Goal: Information Seeking & Learning: Learn about a topic

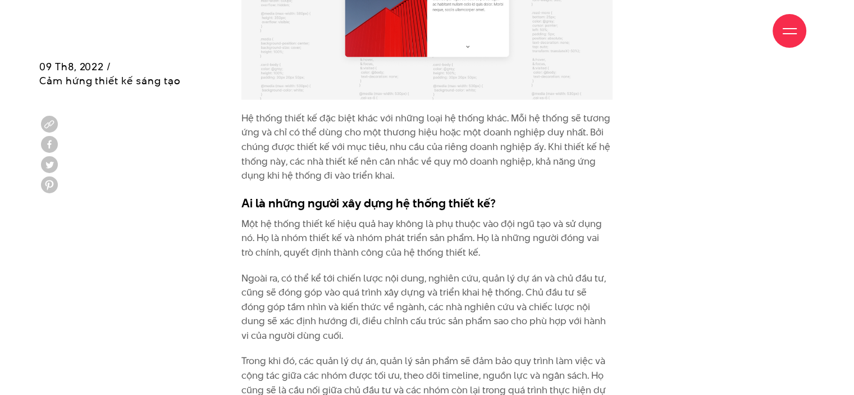
scroll to position [2303, 0]
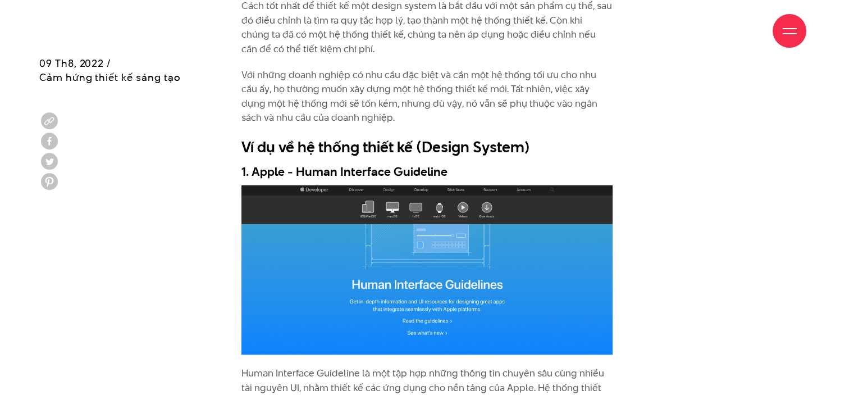
scroll to position [2864, 0]
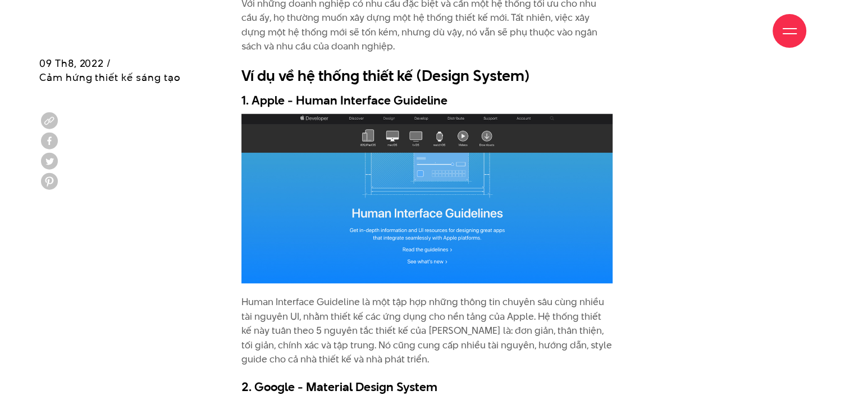
click at [729, 221] on div "Hệ thống thiết kế (Design System) là gì? Mỗi doanh nghiệp đều cần giao tiếp với…" at bounding box center [427, 353] width 776 height 4417
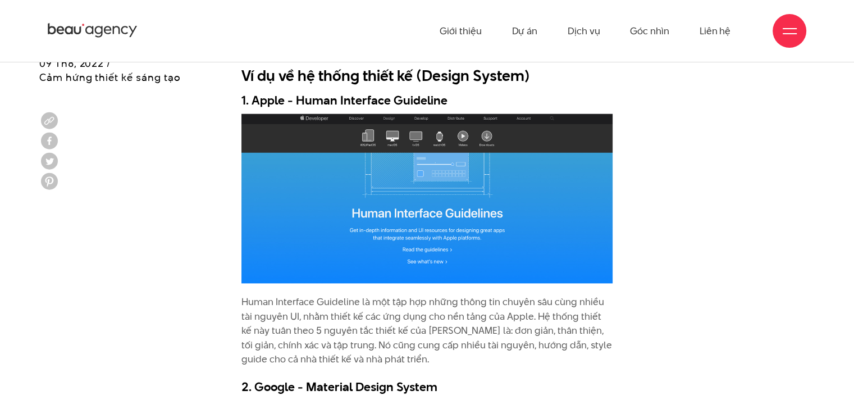
click at [645, 279] on div "Hệ thống thiết kế (Design System) là gì? Mỗi doanh nghiệp đều cần giao tiếp với…" at bounding box center [427, 353] width 776 height 4417
click at [647, 265] on div "Hệ thống thiết kế (Design System) là gì? Mỗi doanh nghiệp đều cần giao tiếp với…" at bounding box center [427, 353] width 776 height 4417
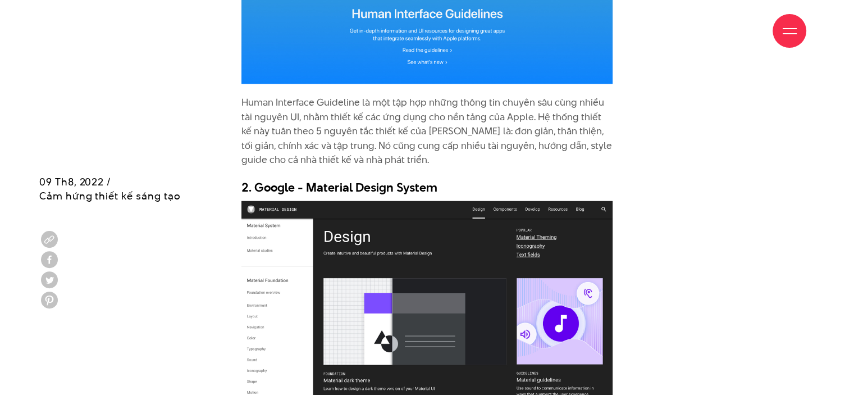
scroll to position [3257, 0]
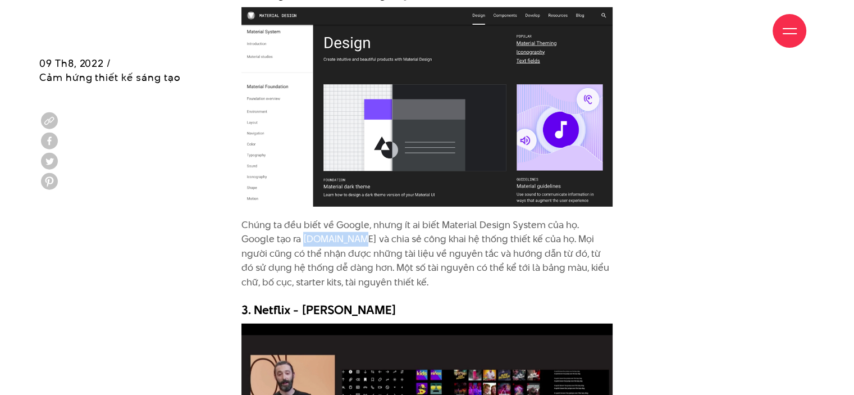
drag, startPoint x: 271, startPoint y: 218, endPoint x: 315, endPoint y: 217, distance: 44.4
click at [315, 218] on p "Chúng ta đều biết về Google, nhưng ít ai biết Material Design System của họ. Go…" at bounding box center [427, 254] width 371 height 72
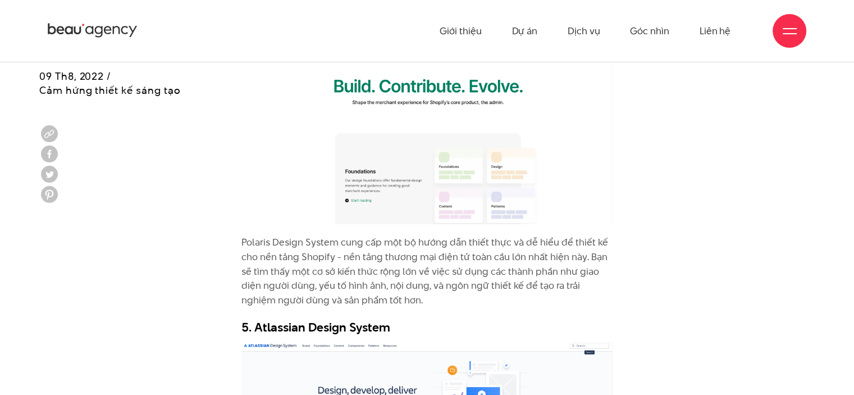
scroll to position [3875, 0]
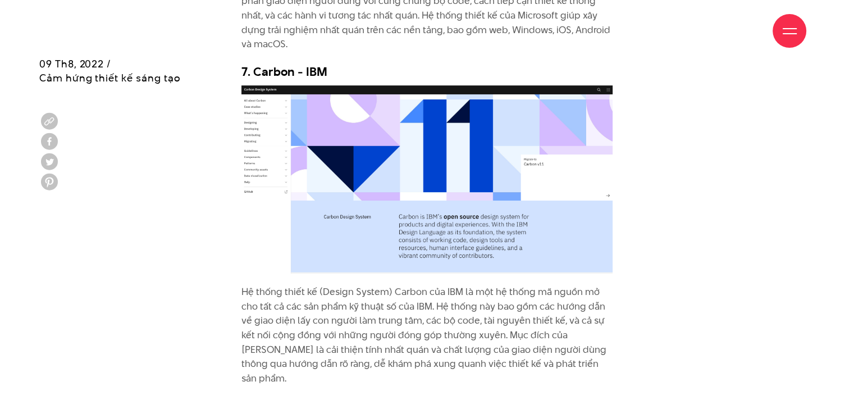
scroll to position [4774, 0]
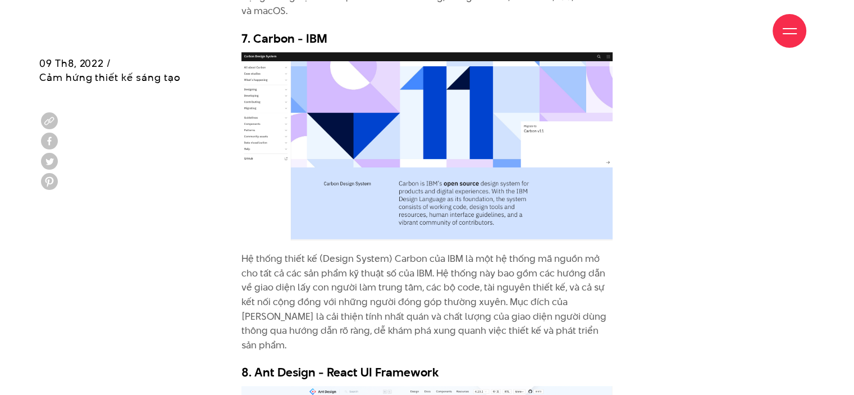
drag, startPoint x: 757, startPoint y: 193, endPoint x: 752, endPoint y: 197, distance: 6.4
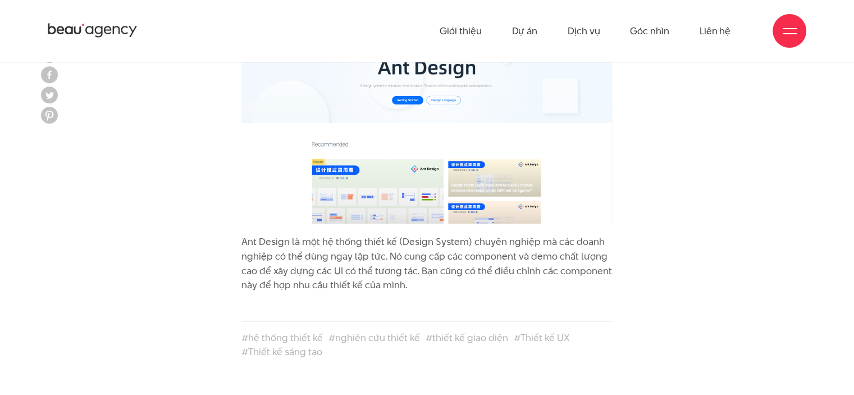
scroll to position [5055, 0]
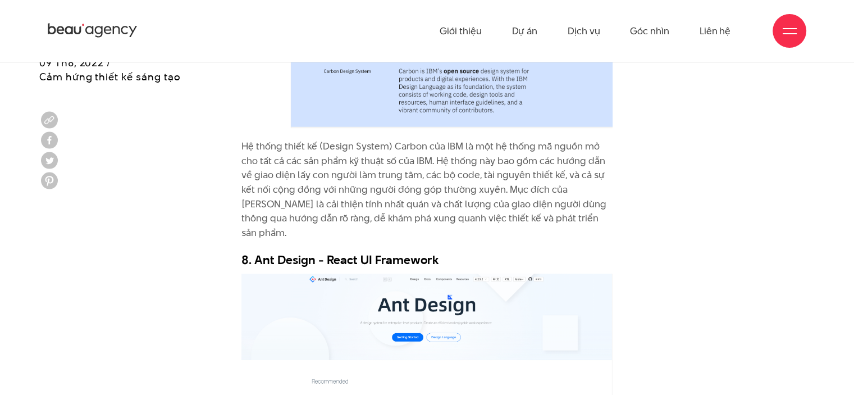
scroll to position [4830, 0]
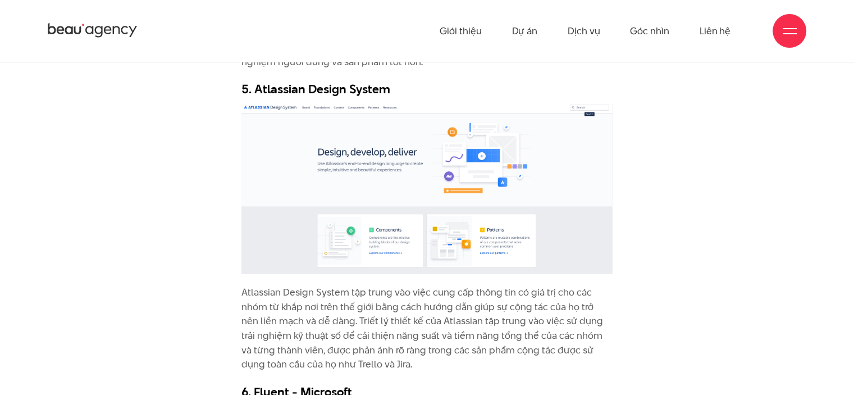
scroll to position [3988, 0]
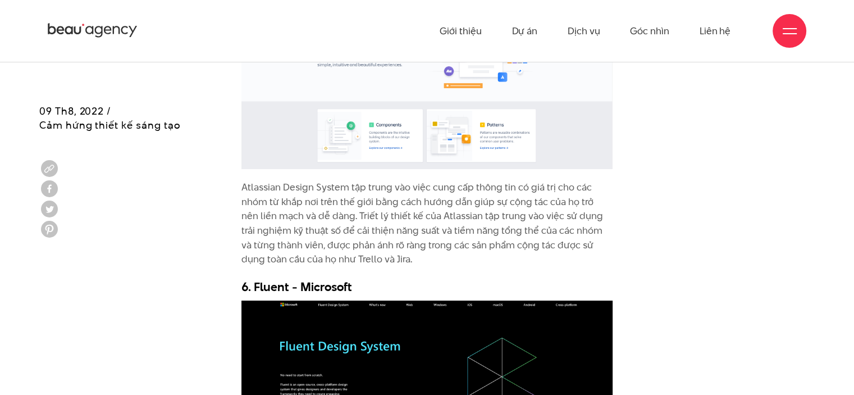
scroll to position [4156, 0]
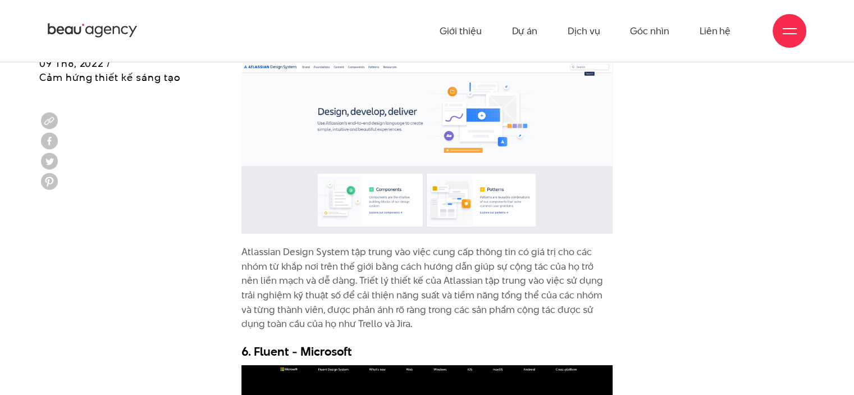
click at [644, 34] on link "Góc nhìn" at bounding box center [649, 31] width 39 height 62
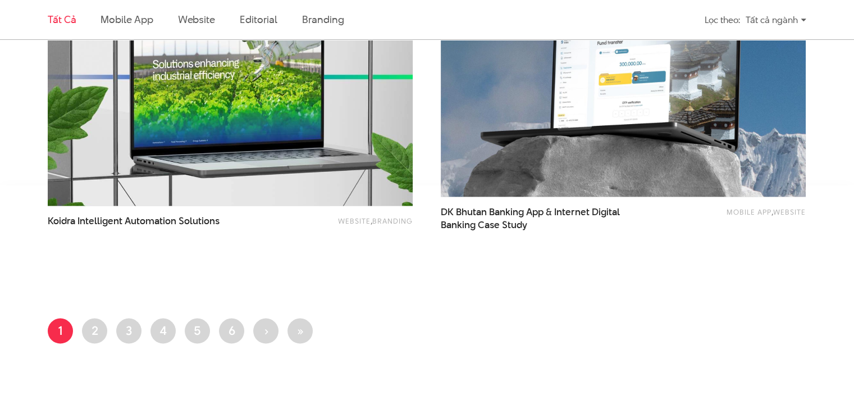
scroll to position [2134, 0]
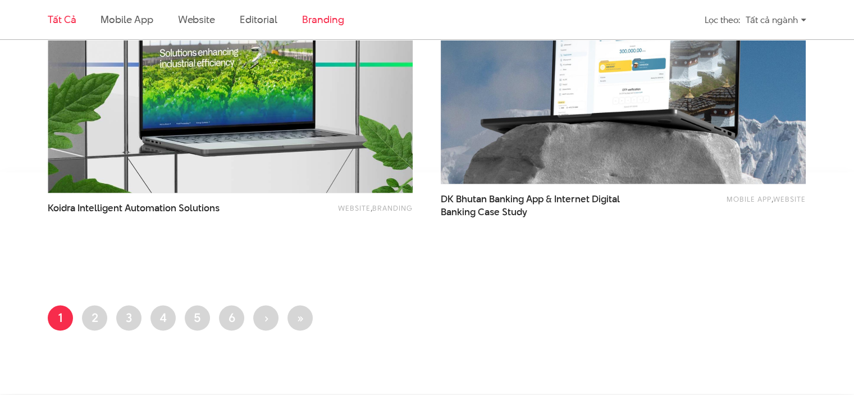
click at [316, 22] on link "Branding" at bounding box center [323, 19] width 42 height 14
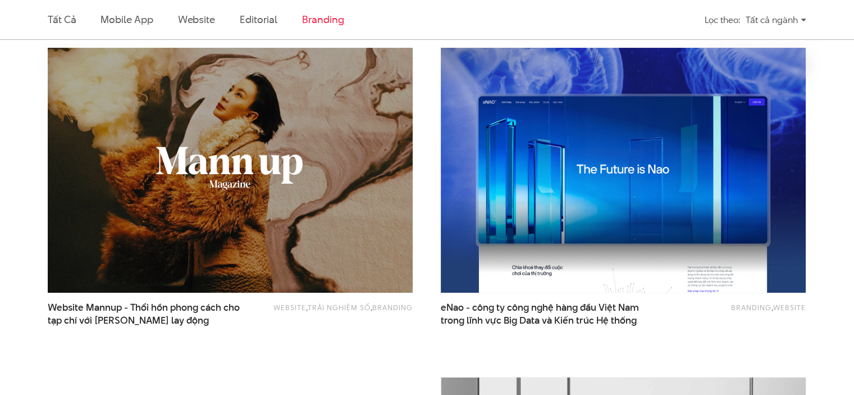
scroll to position [339, 0]
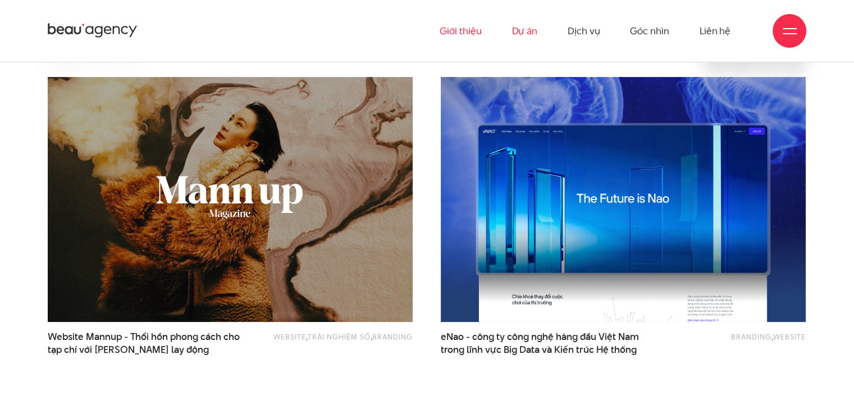
click at [469, 33] on link "Giới thiệu" at bounding box center [461, 31] width 42 height 62
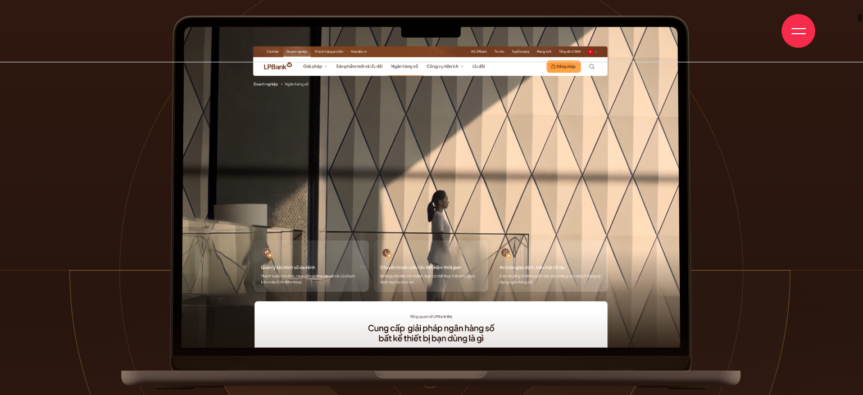
click at [737, 206] on div at bounding box center [431, 201] width 623 height 382
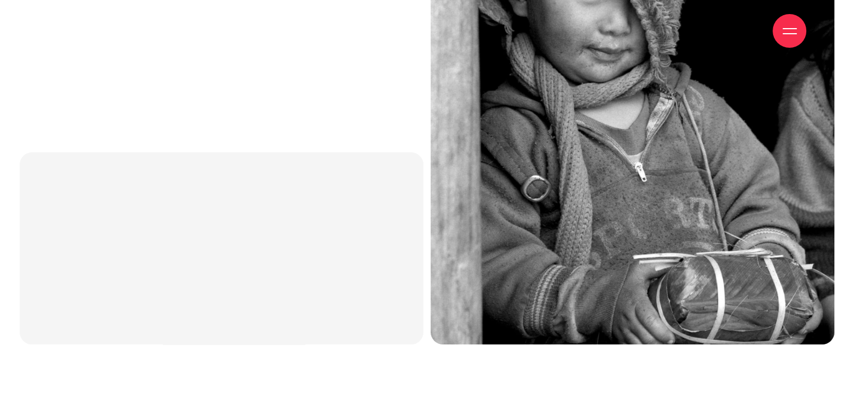
scroll to position [4493, 0]
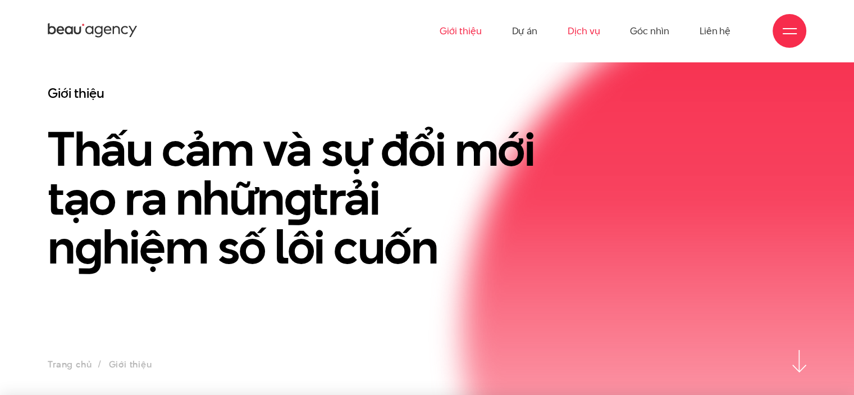
click at [593, 38] on link "Dịch vụ" at bounding box center [584, 31] width 32 height 62
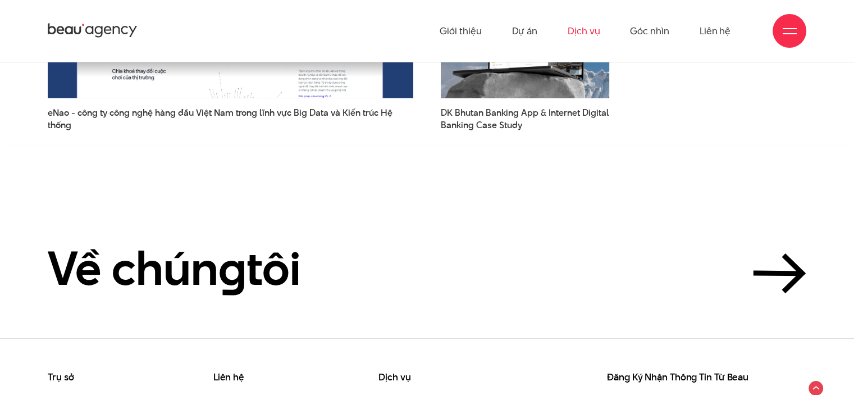
scroll to position [2920, 0]
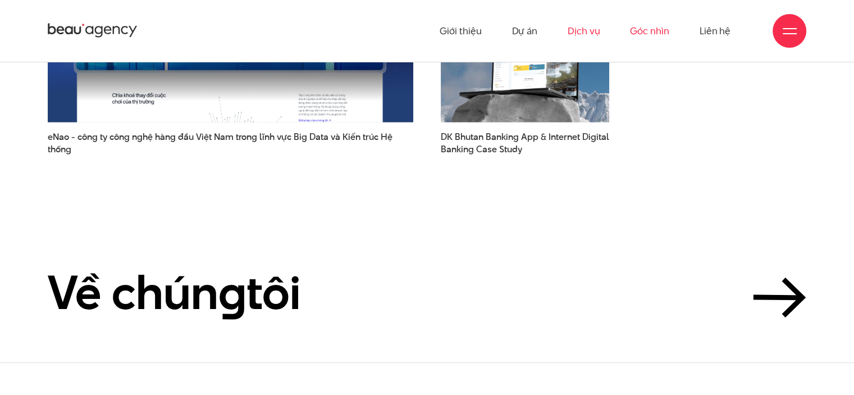
click at [634, 33] on link "Góc nhìn" at bounding box center [649, 31] width 39 height 62
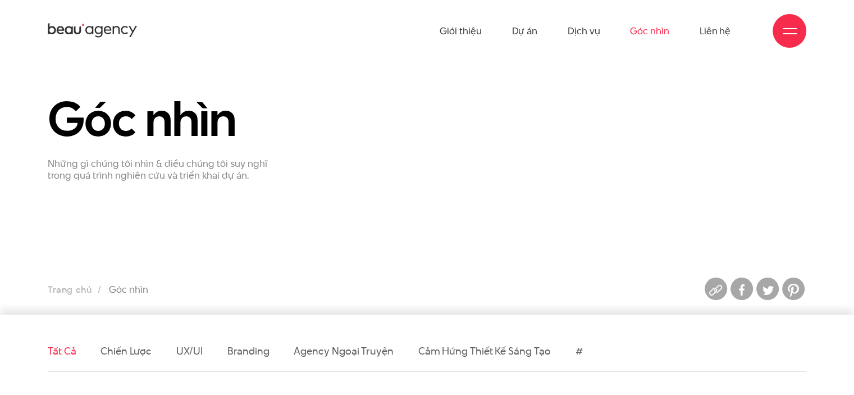
click at [505, 215] on section "Góc nhìn Những gì chúng tôi nhìn & điều chúng tôi suy nghĩ trong quá trình nghi…" at bounding box center [427, 188] width 854 height 253
click at [485, 201] on section "Góc nhìn Những gì chúng tôi nhìn & điều chúng tôi suy nghĩ trong quá trình nghi…" at bounding box center [427, 188] width 854 height 253
click at [576, 31] on link "Dịch vụ" at bounding box center [584, 31] width 32 height 62
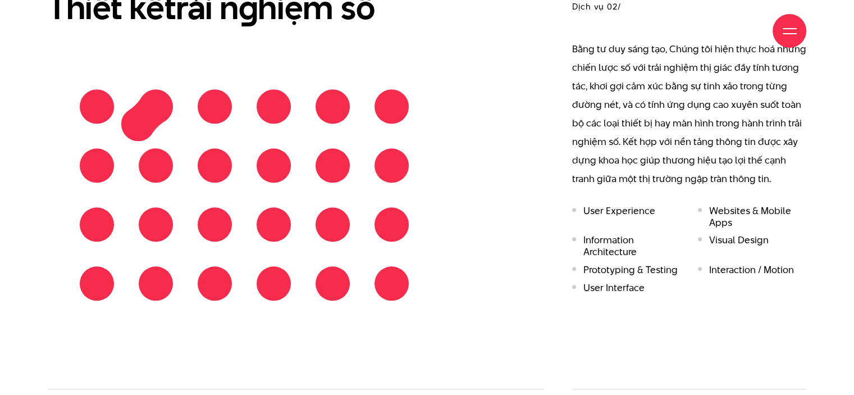
scroll to position [1179, 0]
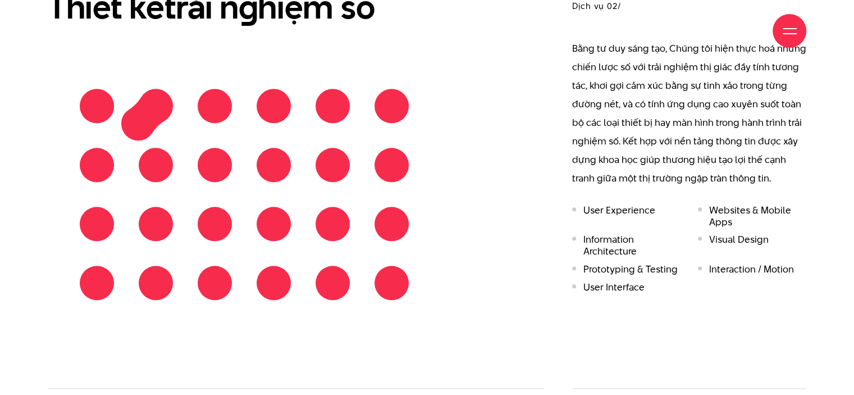
click at [631, 204] on li "User Experience" at bounding box center [626, 216] width 109 height 24
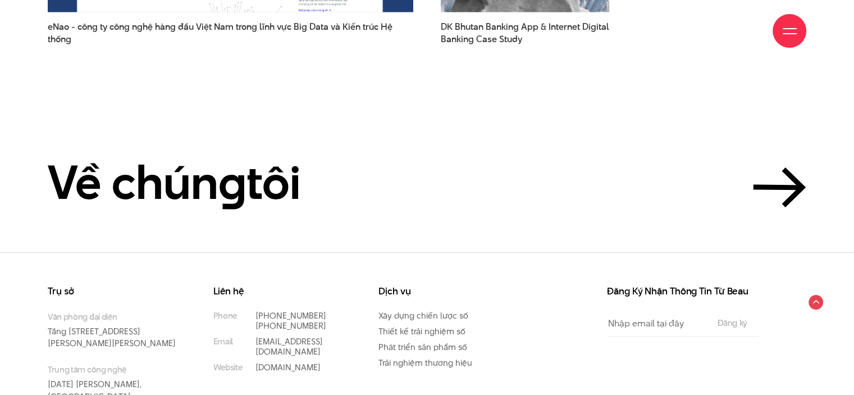
scroll to position [3033, 0]
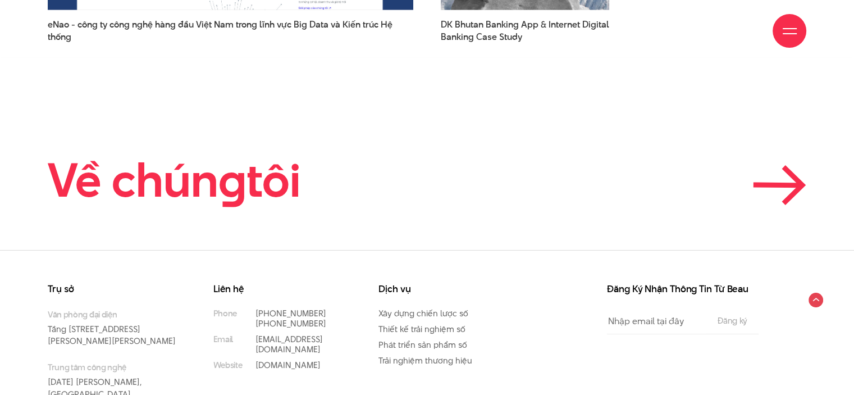
click at [790, 165] on icon at bounding box center [779, 185] width 53 height 40
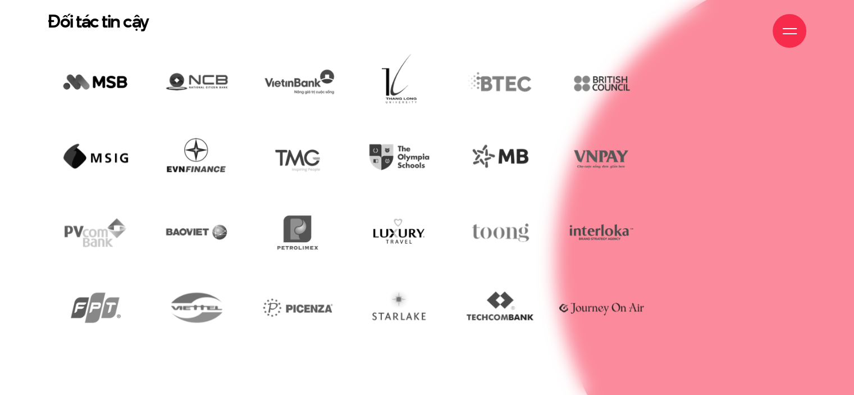
scroll to position [2584, 0]
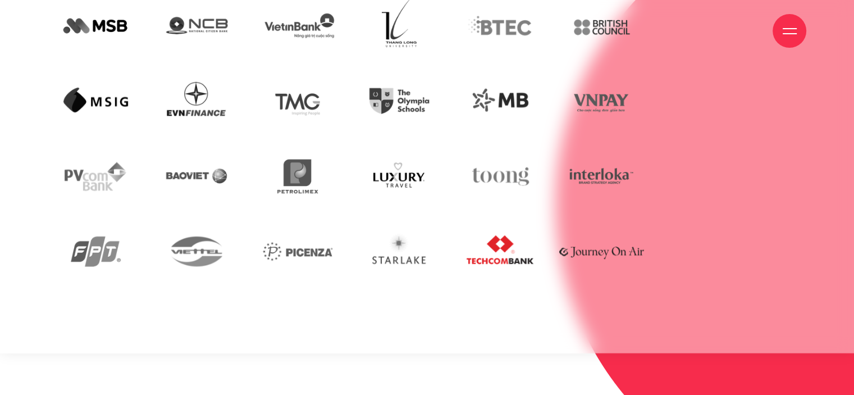
click at [502, 233] on img at bounding box center [500, 250] width 95 height 65
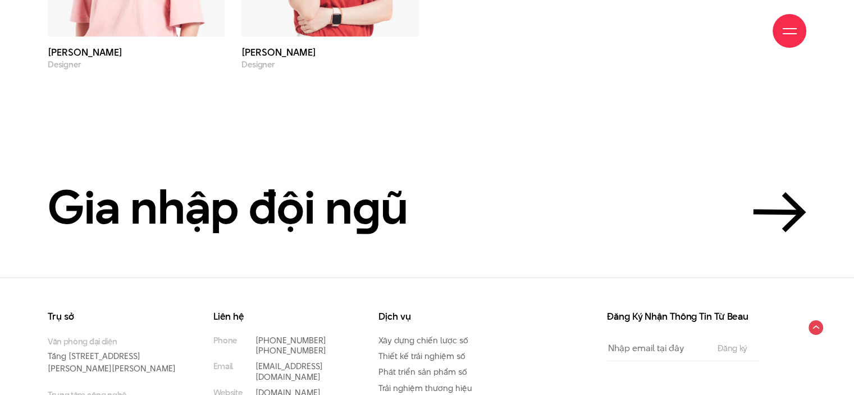
scroll to position [3911, 0]
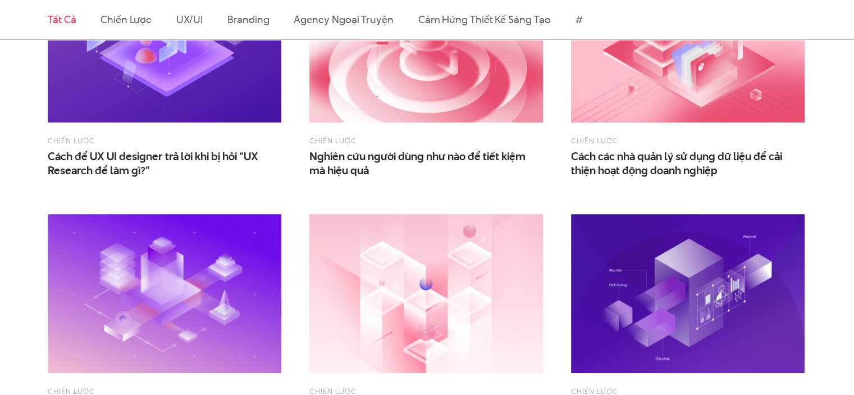
scroll to position [449, 0]
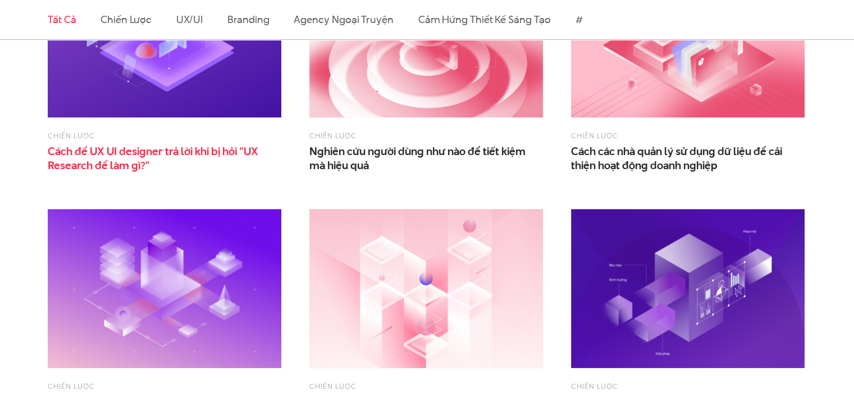
click at [148, 154] on span "Cách để UX UI designer trả lời khi bị hỏi “UX Research để làm gì?”" at bounding box center [160, 158] width 225 height 28
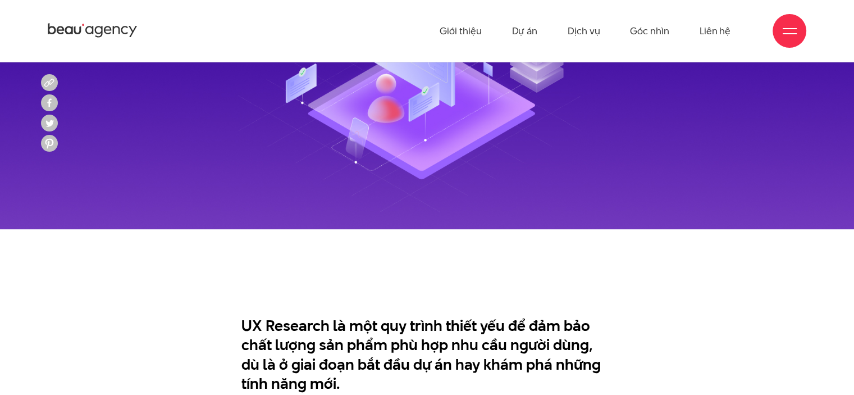
scroll to position [56, 0]
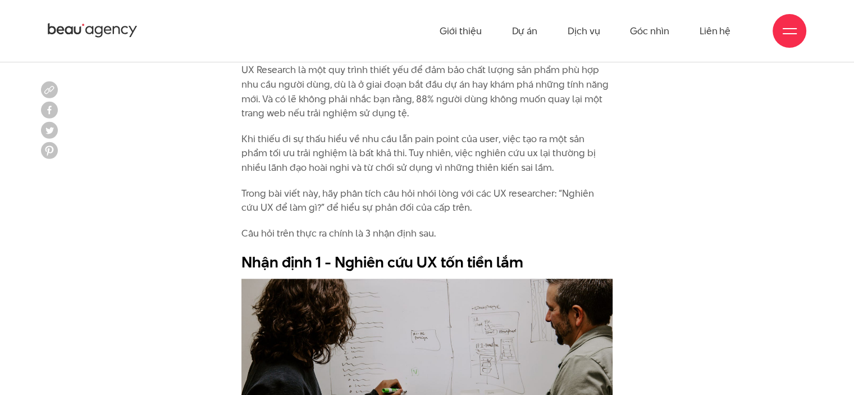
scroll to position [899, 0]
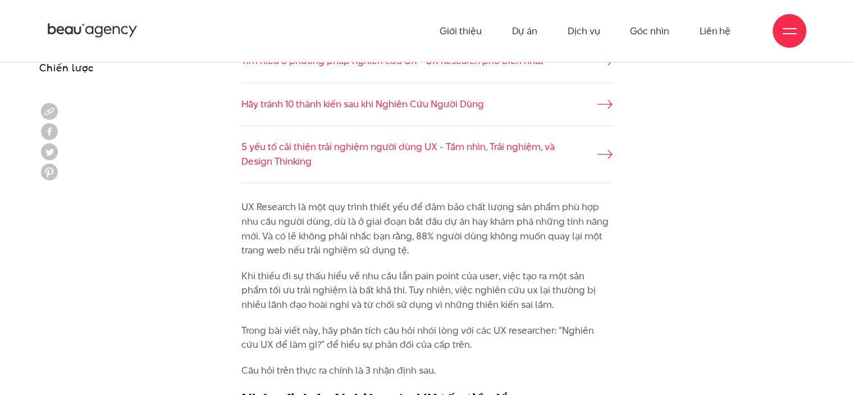
scroll to position [786, 0]
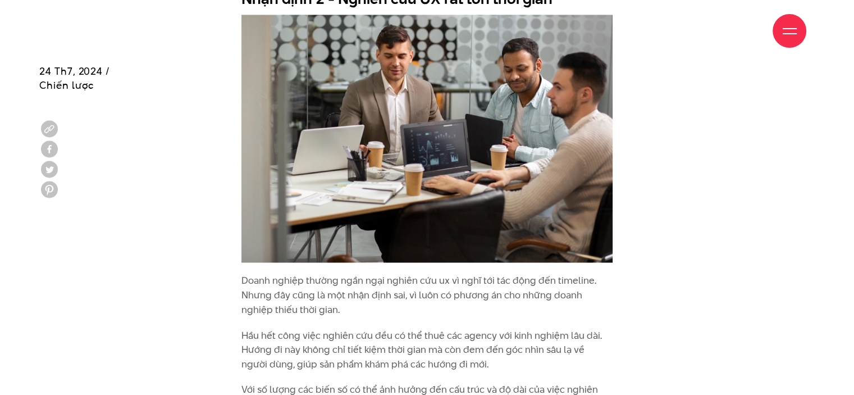
scroll to position [1853, 0]
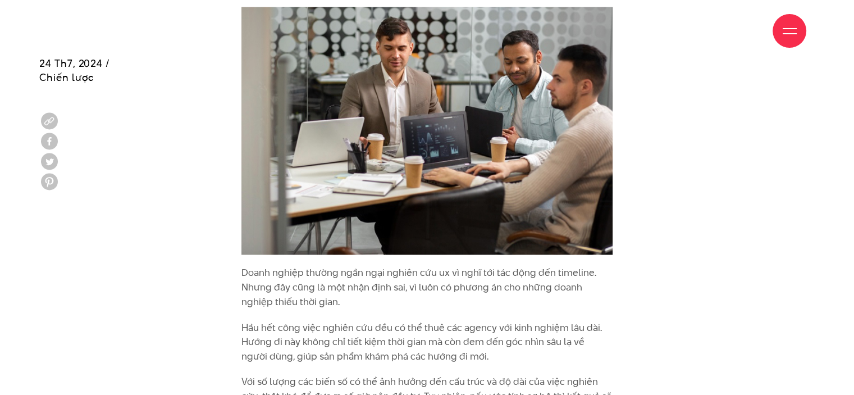
click at [677, 220] on div "UX Research là một quy trình thiết yếu để đảm bảo chất lượng sản phẩm phù hợp n…" at bounding box center [427, 251] width 776 height 2218
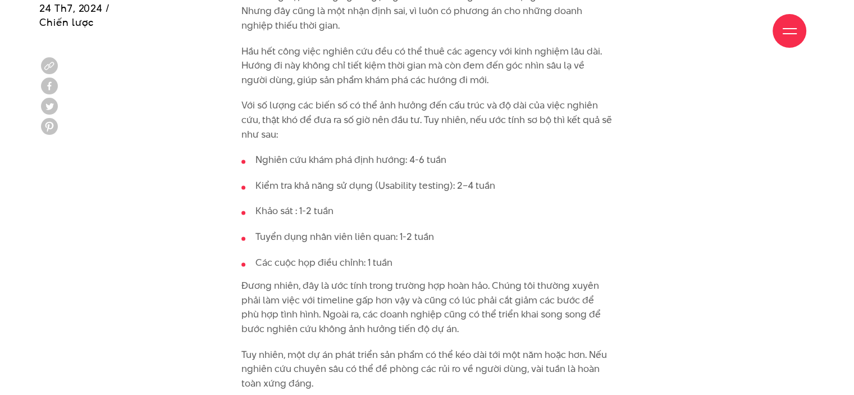
scroll to position [2190, 0]
